Goal: Check status: Check status

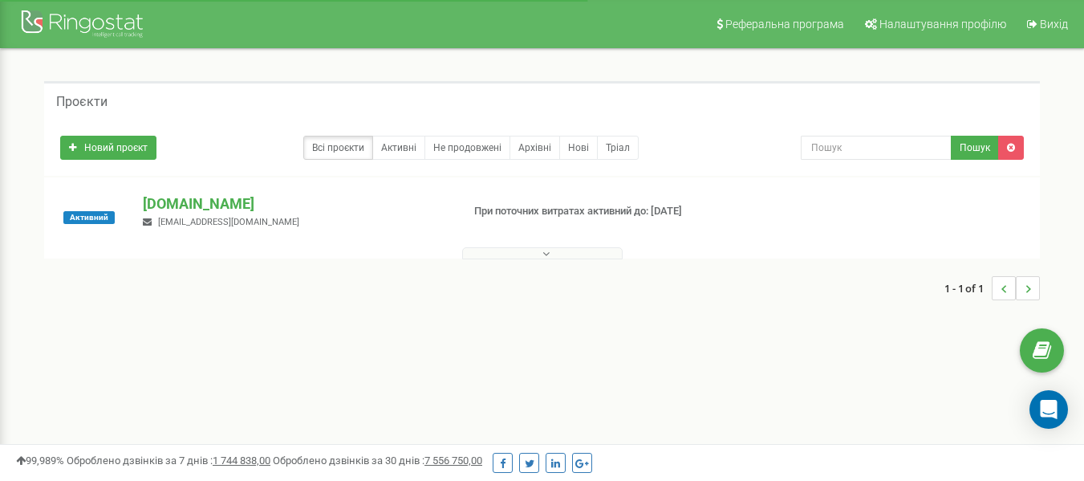
click at [612, 255] on button at bounding box center [542, 253] width 160 height 12
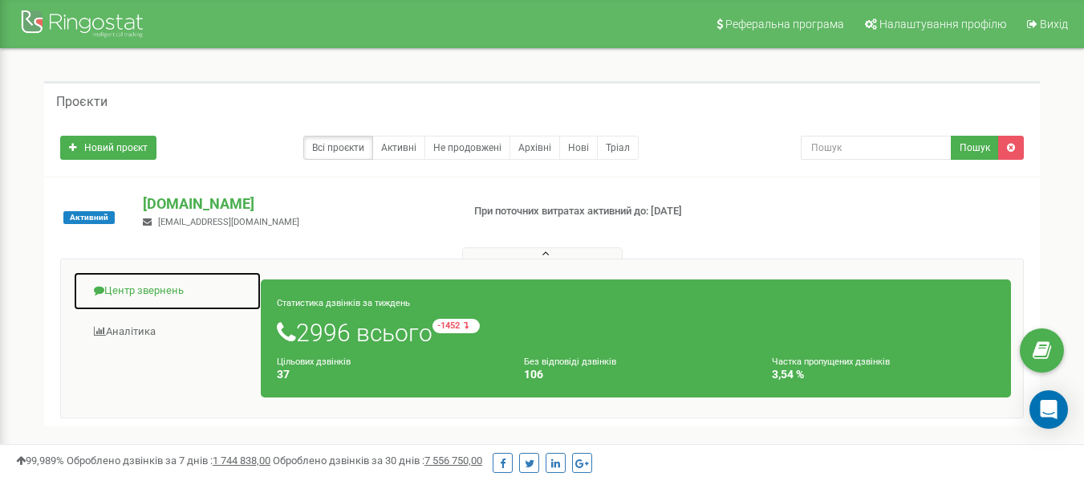
click at [134, 286] on link "Центр звернень" at bounding box center [167, 290] width 189 height 39
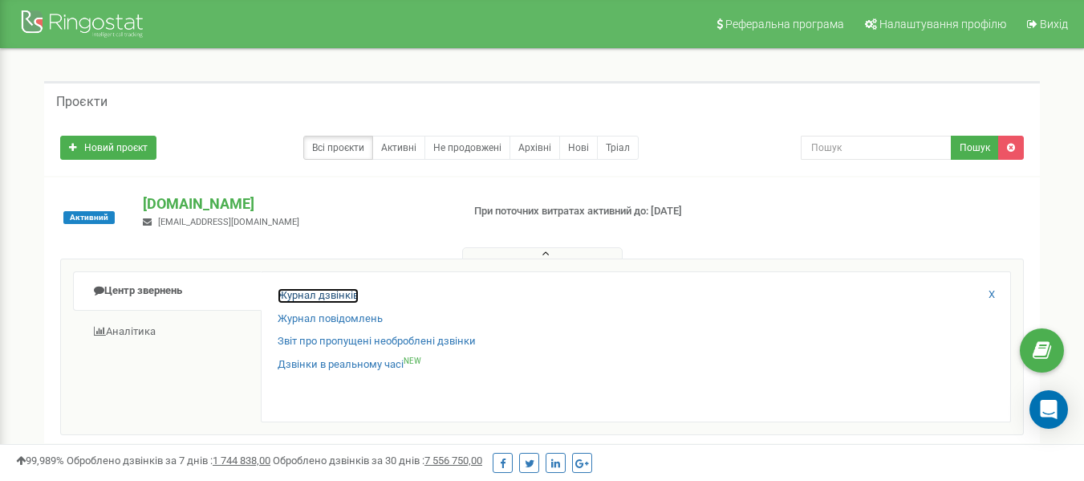
click at [356, 298] on link "Журнал дзвінків" at bounding box center [318, 295] width 81 height 15
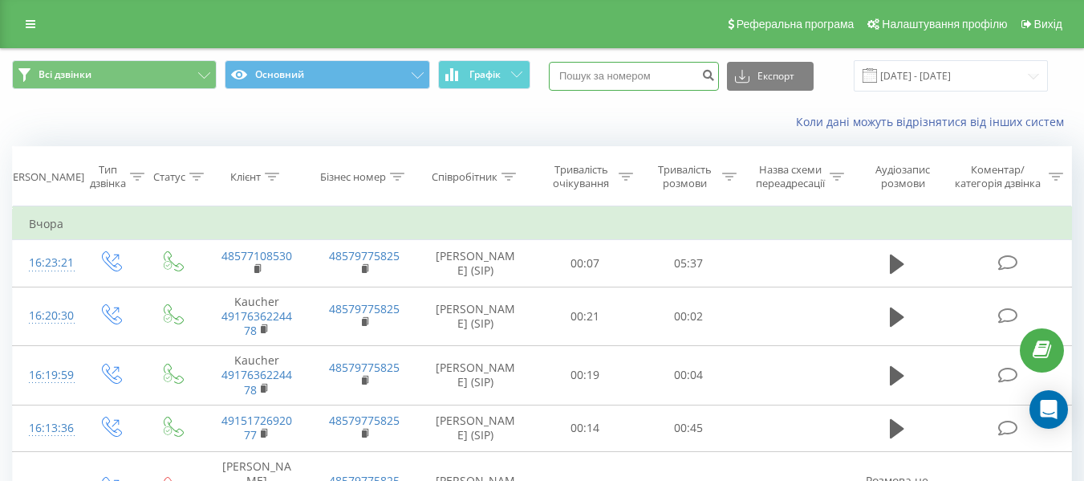
click at [607, 77] on input at bounding box center [634, 76] width 170 height 29
paste input "+48577108530"
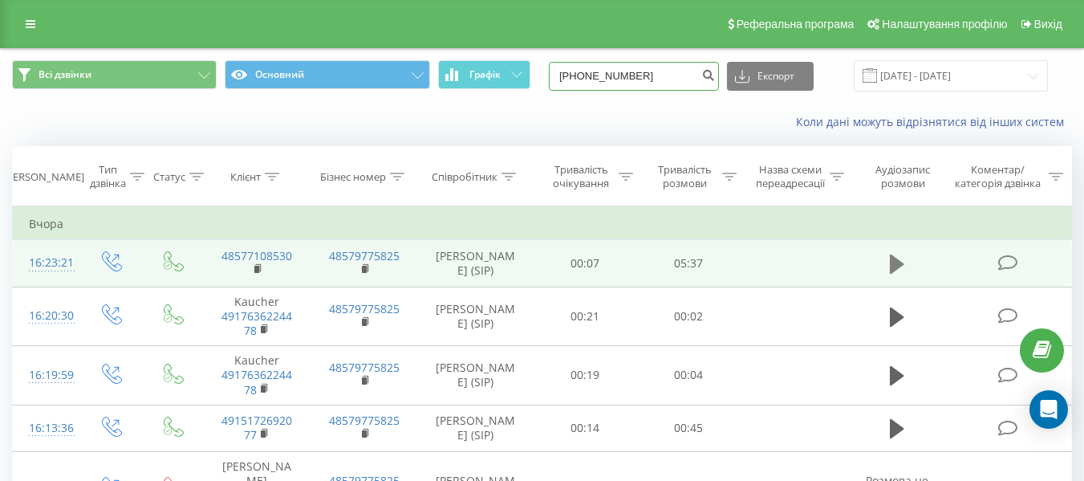
type input "+48577108530"
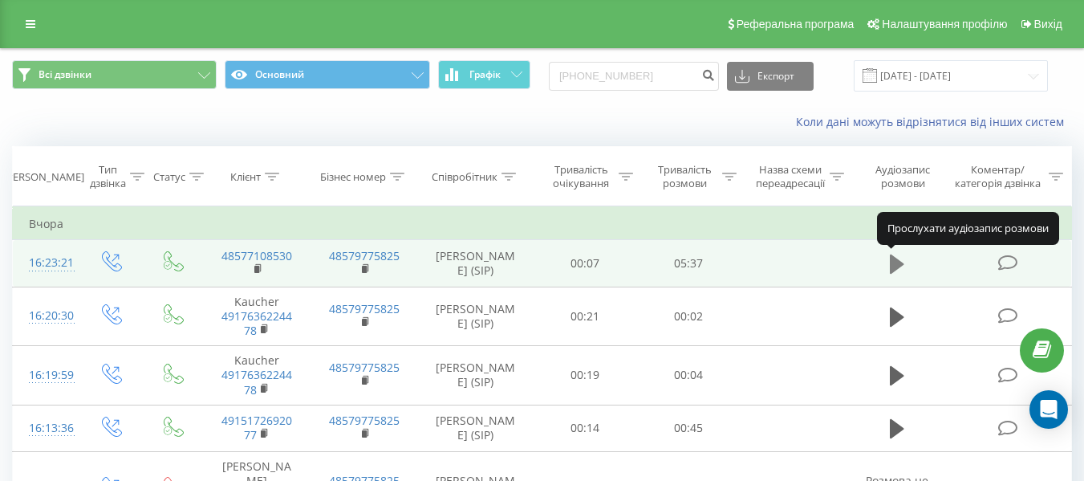
click at [894, 266] on icon at bounding box center [897, 263] width 14 height 19
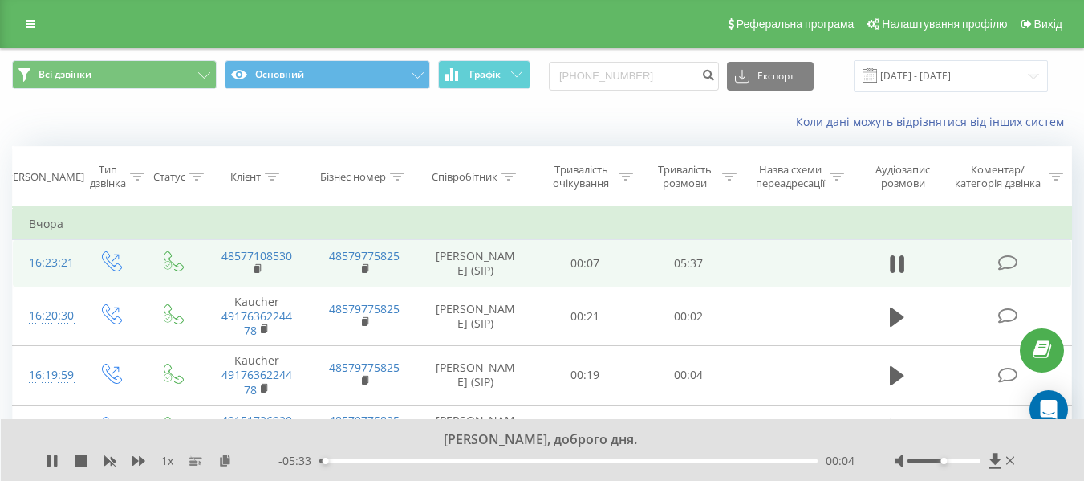
click at [962, 460] on div at bounding box center [944, 460] width 73 height 5
click at [977, 459] on div at bounding box center [944, 460] width 73 height 5
